Goal: Task Accomplishment & Management: Complete application form

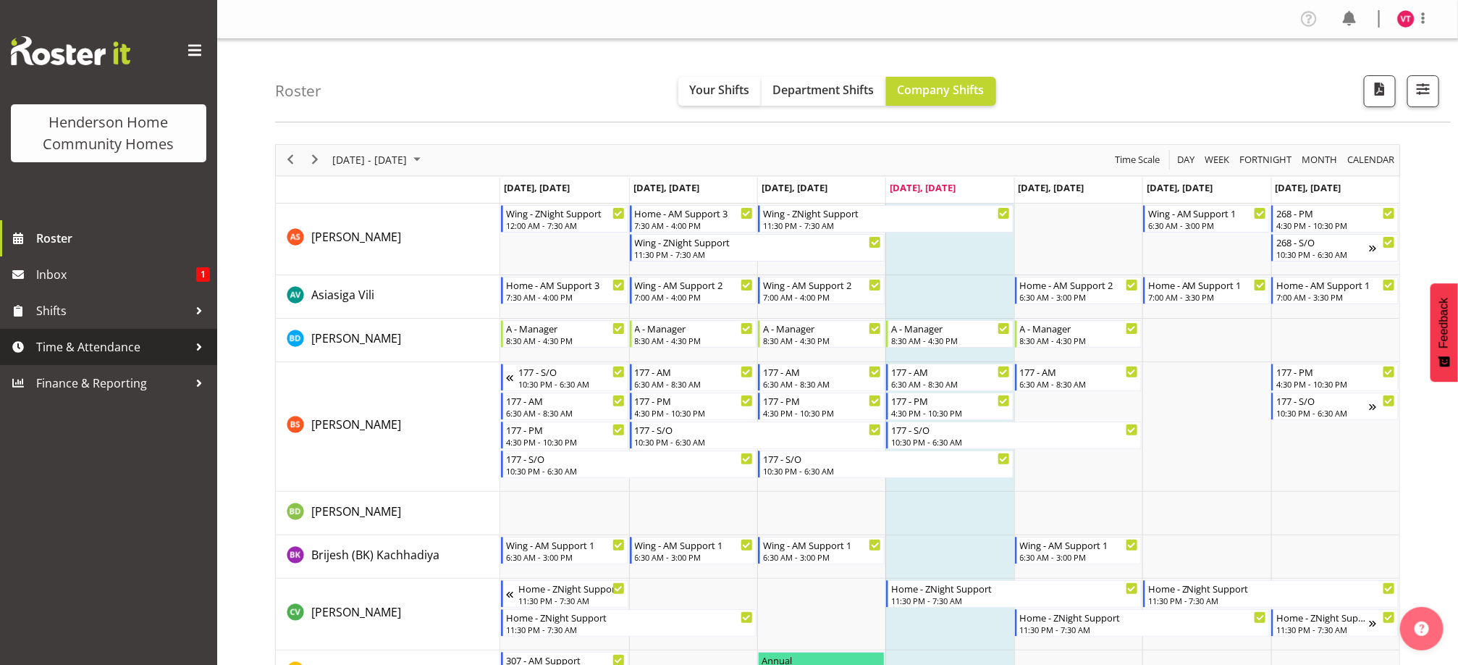
click at [135, 353] on span "Time & Attendance" at bounding box center [112, 347] width 152 height 22
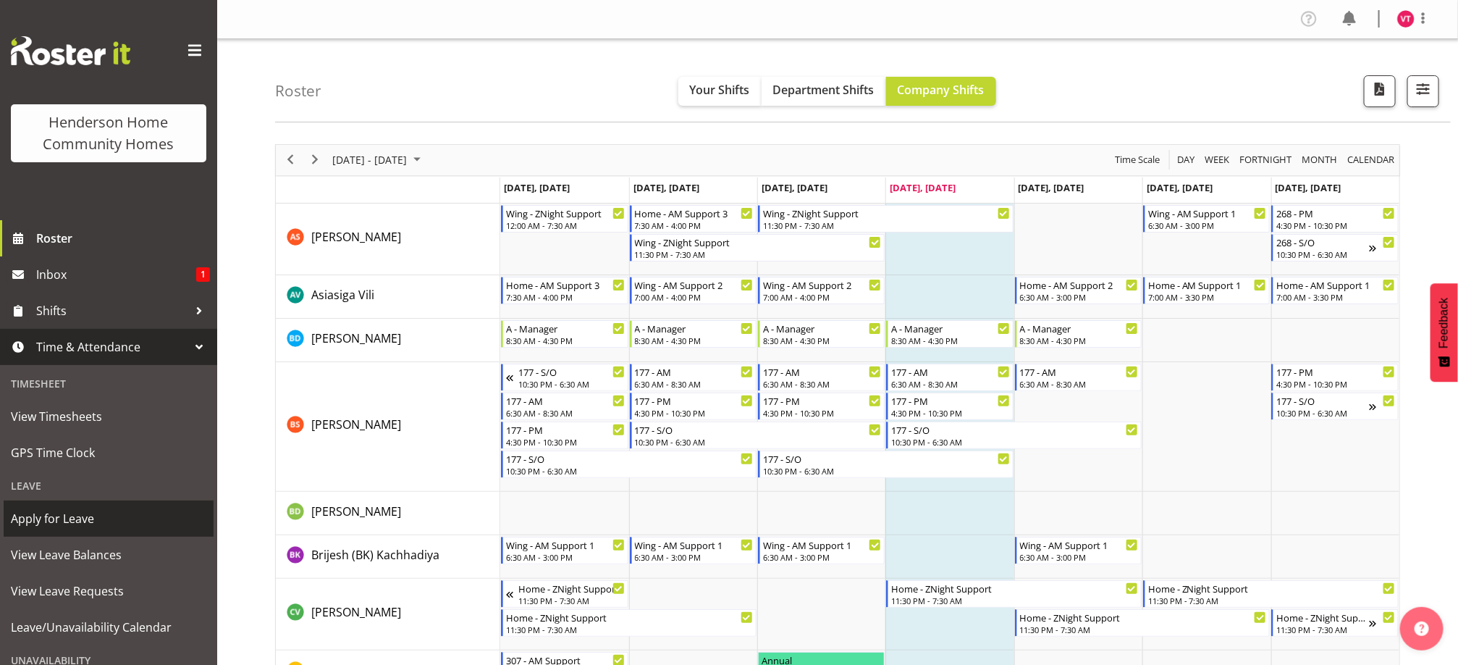
click at [96, 519] on span "Apply for Leave" at bounding box center [109, 519] width 196 height 22
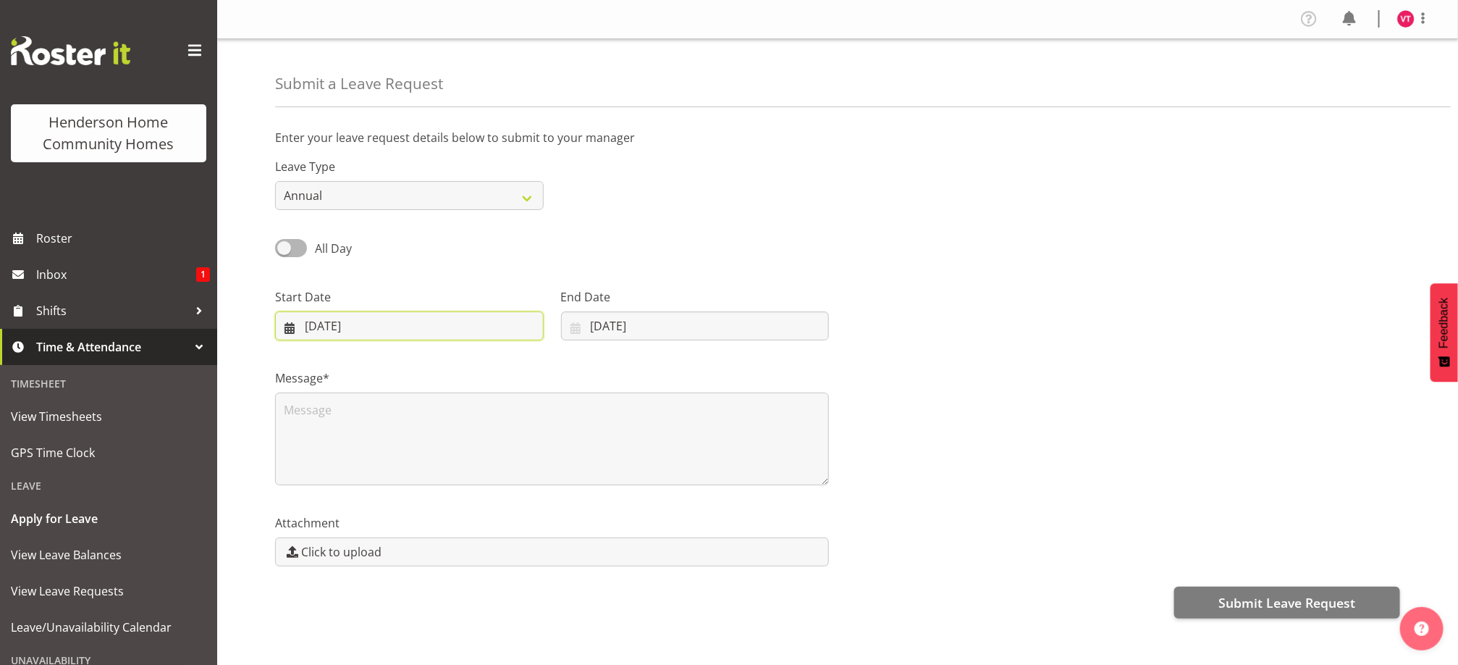
click at [357, 327] on input "18/09/2025" at bounding box center [409, 325] width 269 height 29
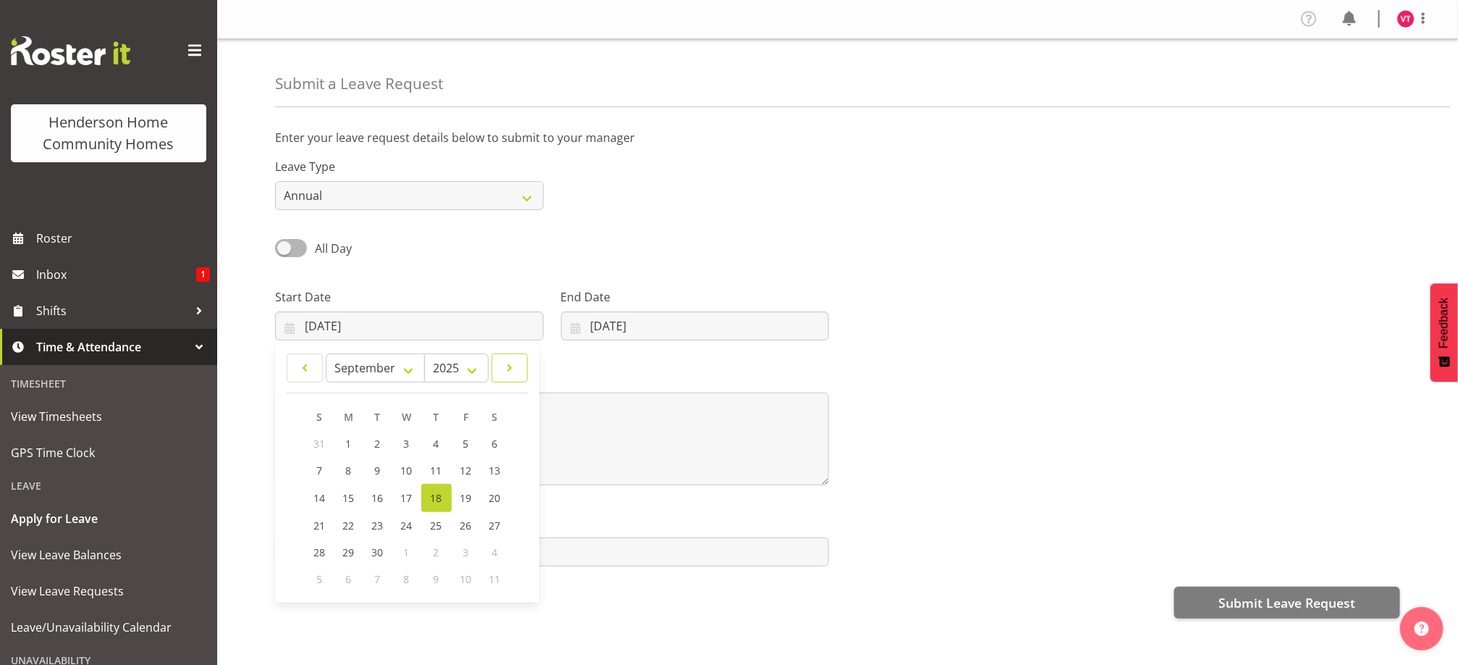
click at [513, 367] on span at bounding box center [509, 367] width 17 height 17
select select "10"
click at [346, 518] on span "17" at bounding box center [350, 524] width 12 height 14
type input "17/11/2025"
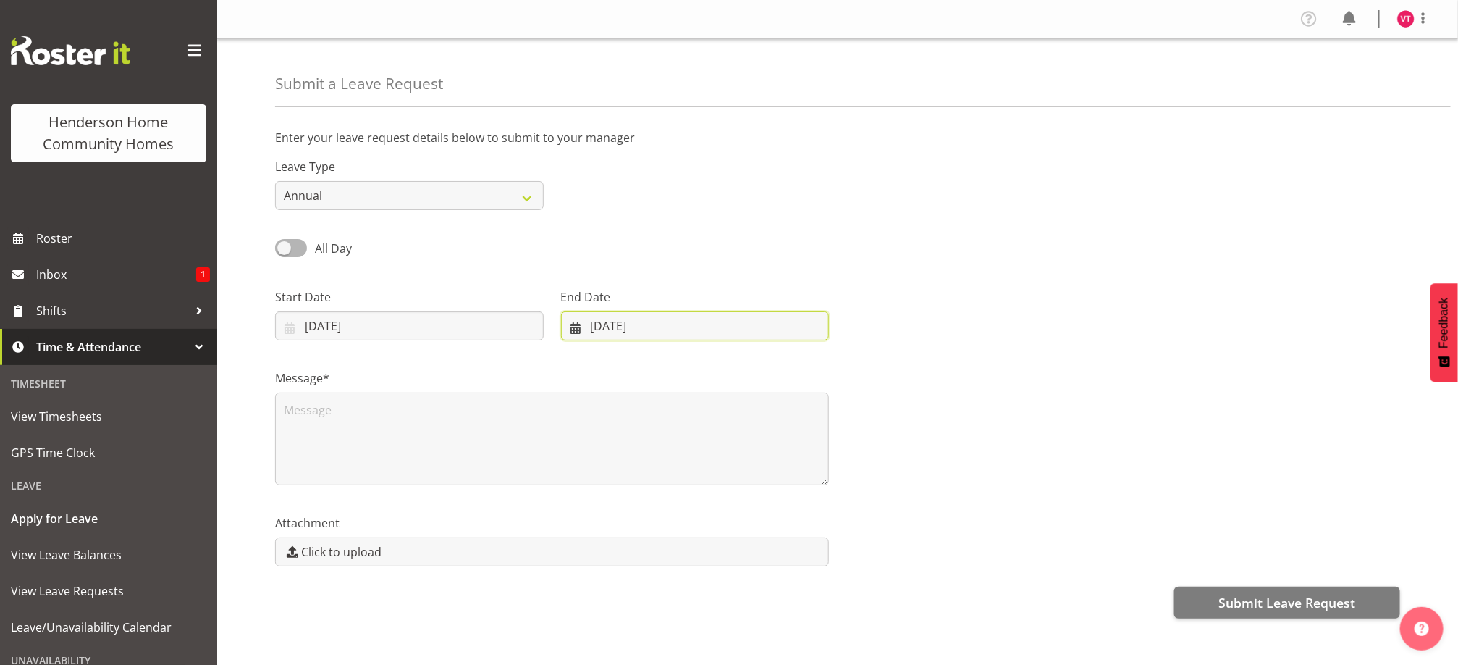
click at [663, 327] on input "18/09/2025" at bounding box center [695, 325] width 269 height 29
click at [765, 366] on span at bounding box center [763, 367] width 17 height 17
select select "10"
click at [678, 548] on span "26" at bounding box center [677, 551] width 12 height 14
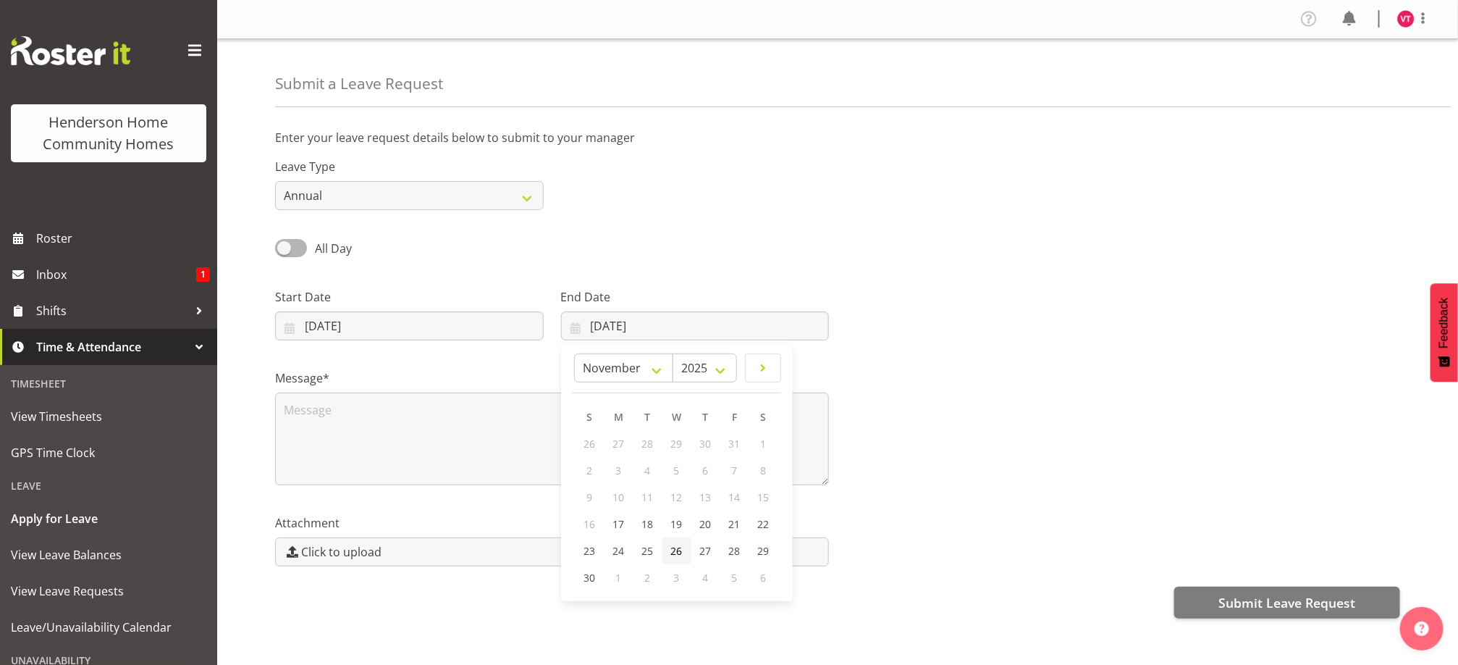
type input "26/11/2025"
click at [300, 413] on textarea at bounding box center [552, 438] width 554 height 93
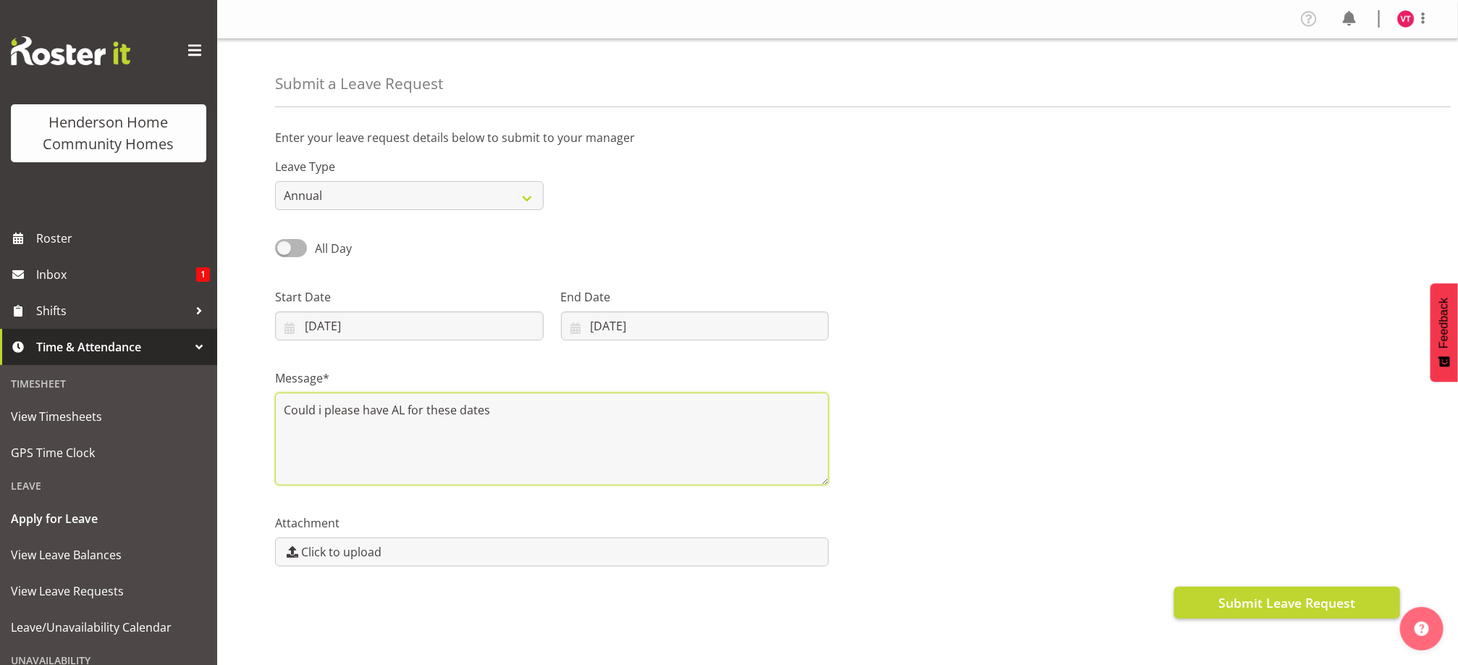
type textarea "Could i please have AL for these dates"
click at [1240, 594] on span "Submit Leave Request" at bounding box center [1287, 602] width 137 height 19
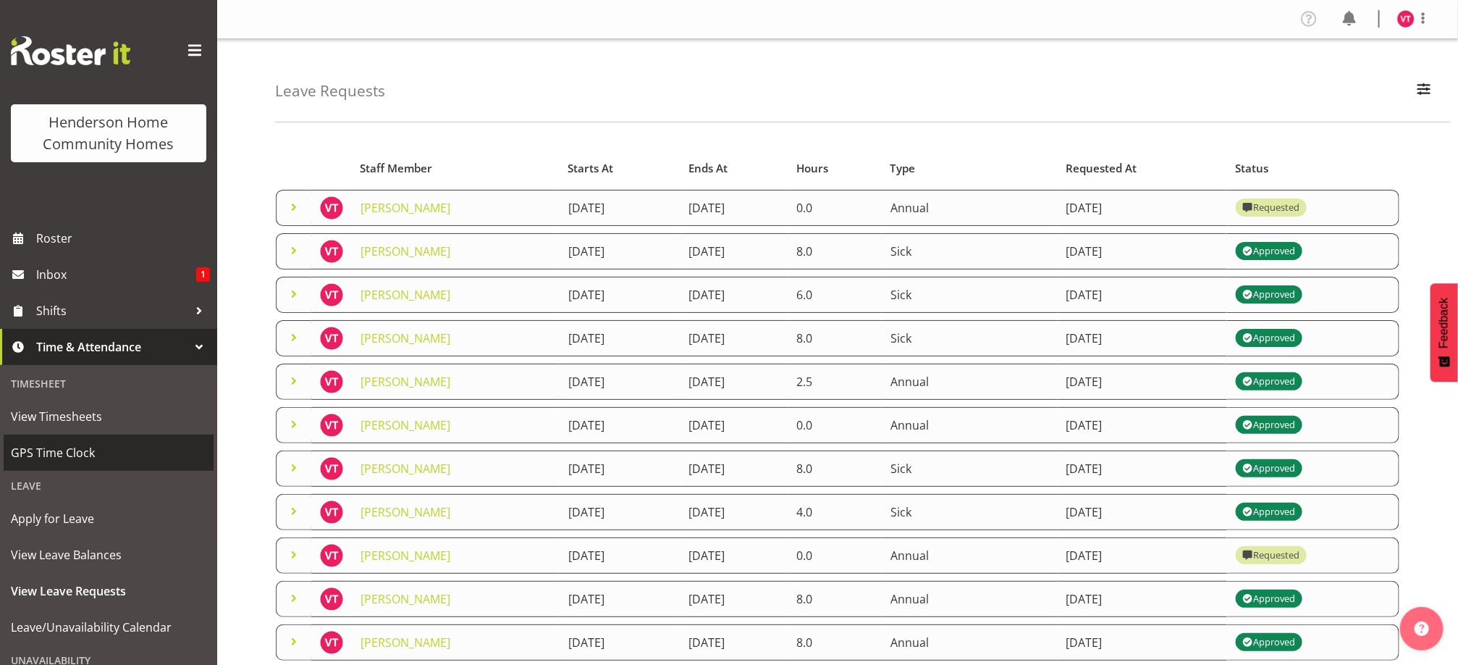
click at [180, 440] on link "GPS Time Clock" at bounding box center [109, 452] width 210 height 36
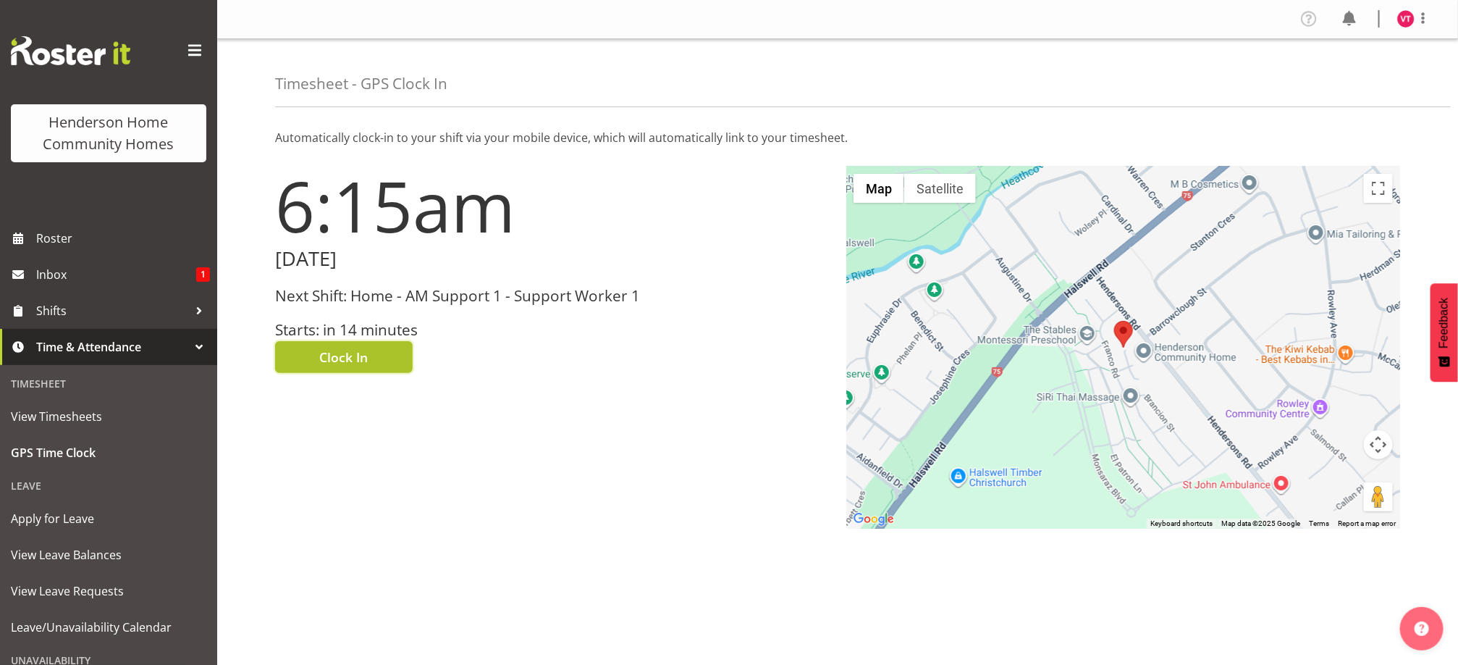
click at [353, 354] on span "Clock In" at bounding box center [344, 357] width 49 height 19
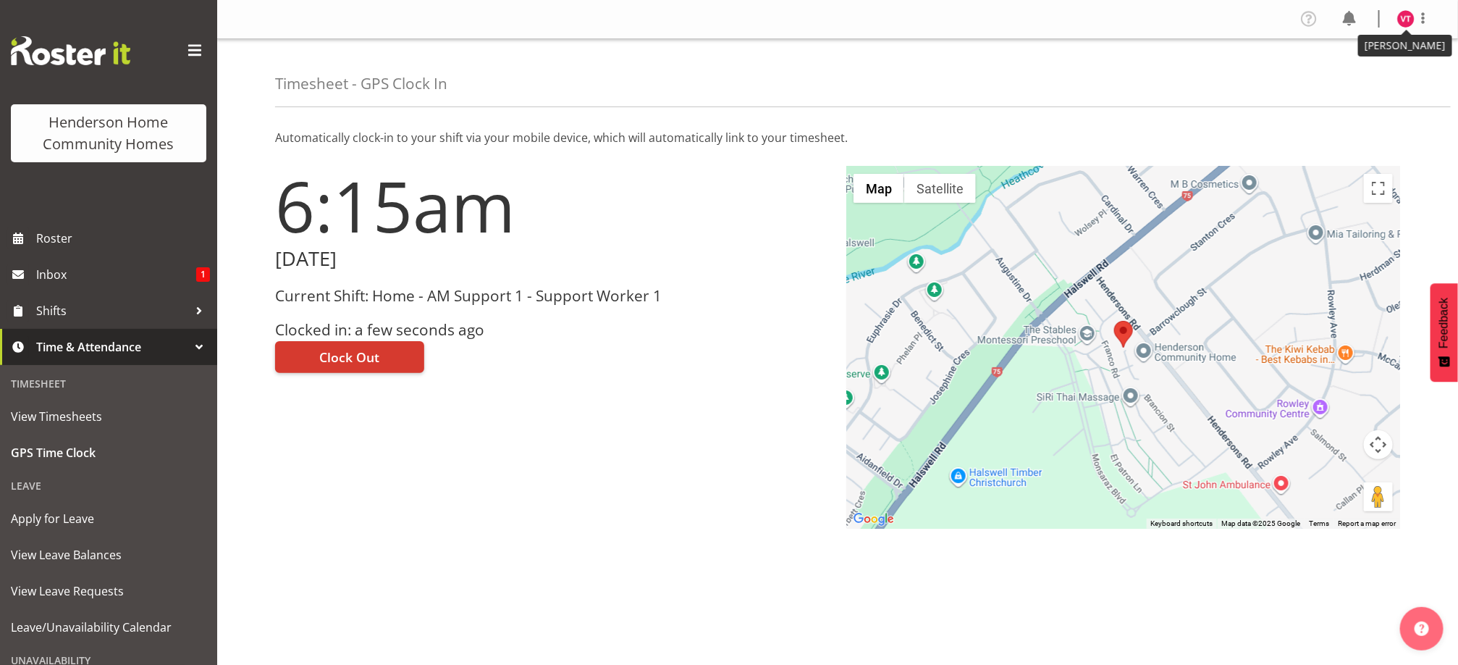
click at [1402, 26] on img at bounding box center [1405, 18] width 17 height 17
click at [1347, 70] on link "Log Out" at bounding box center [1362, 76] width 139 height 26
